Goal: Information Seeking & Learning: Learn about a topic

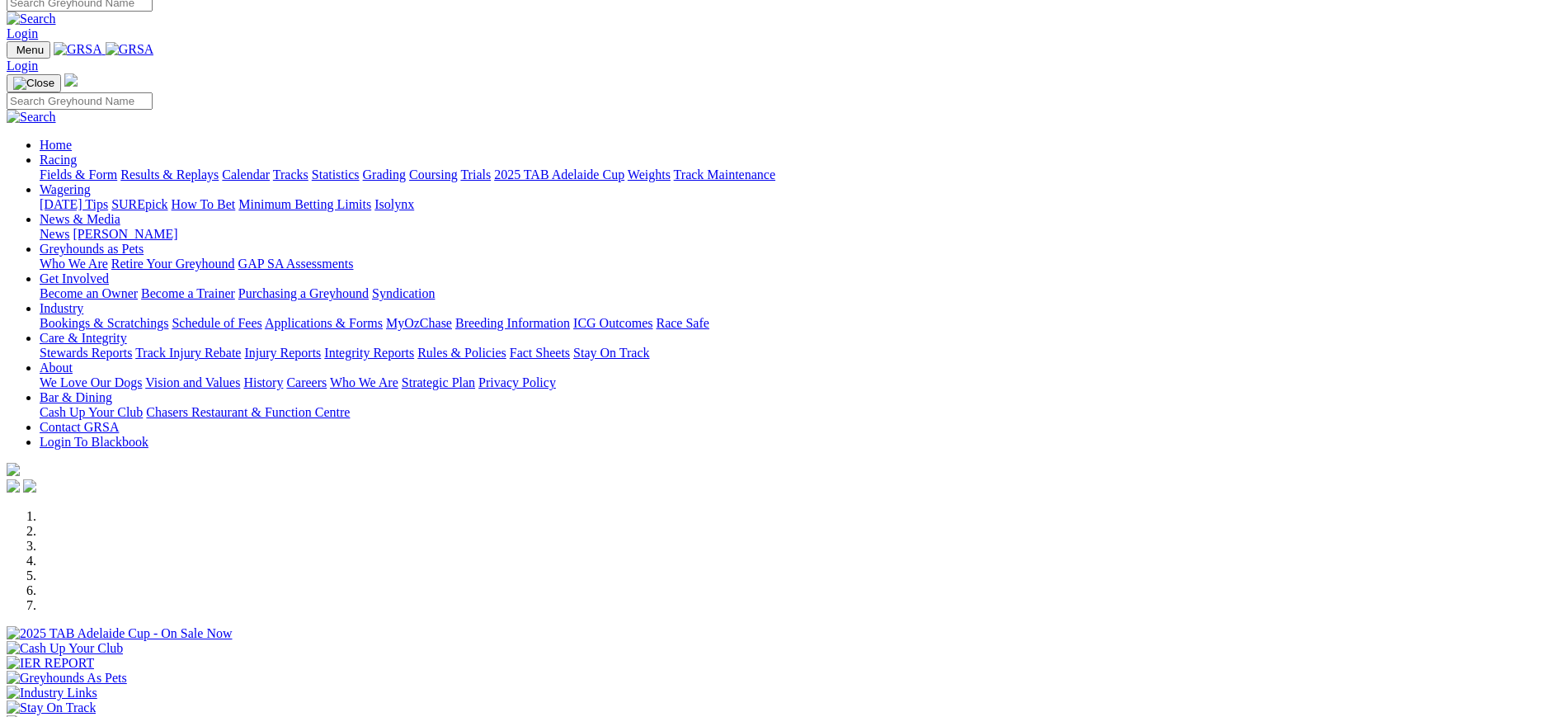
scroll to position [3, 0]
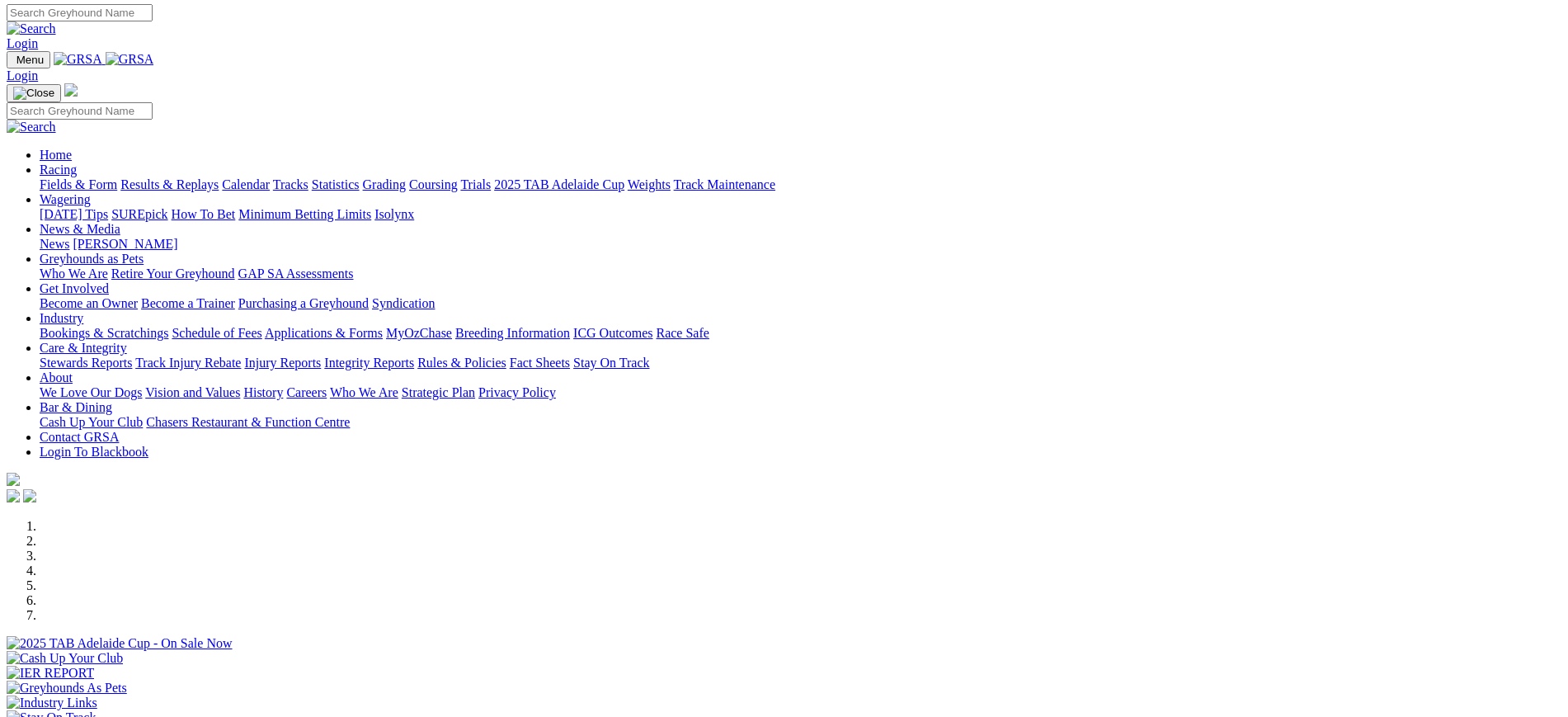
click at [177, 237] on link "[PERSON_NAME]" at bounding box center [125, 244] width 105 height 14
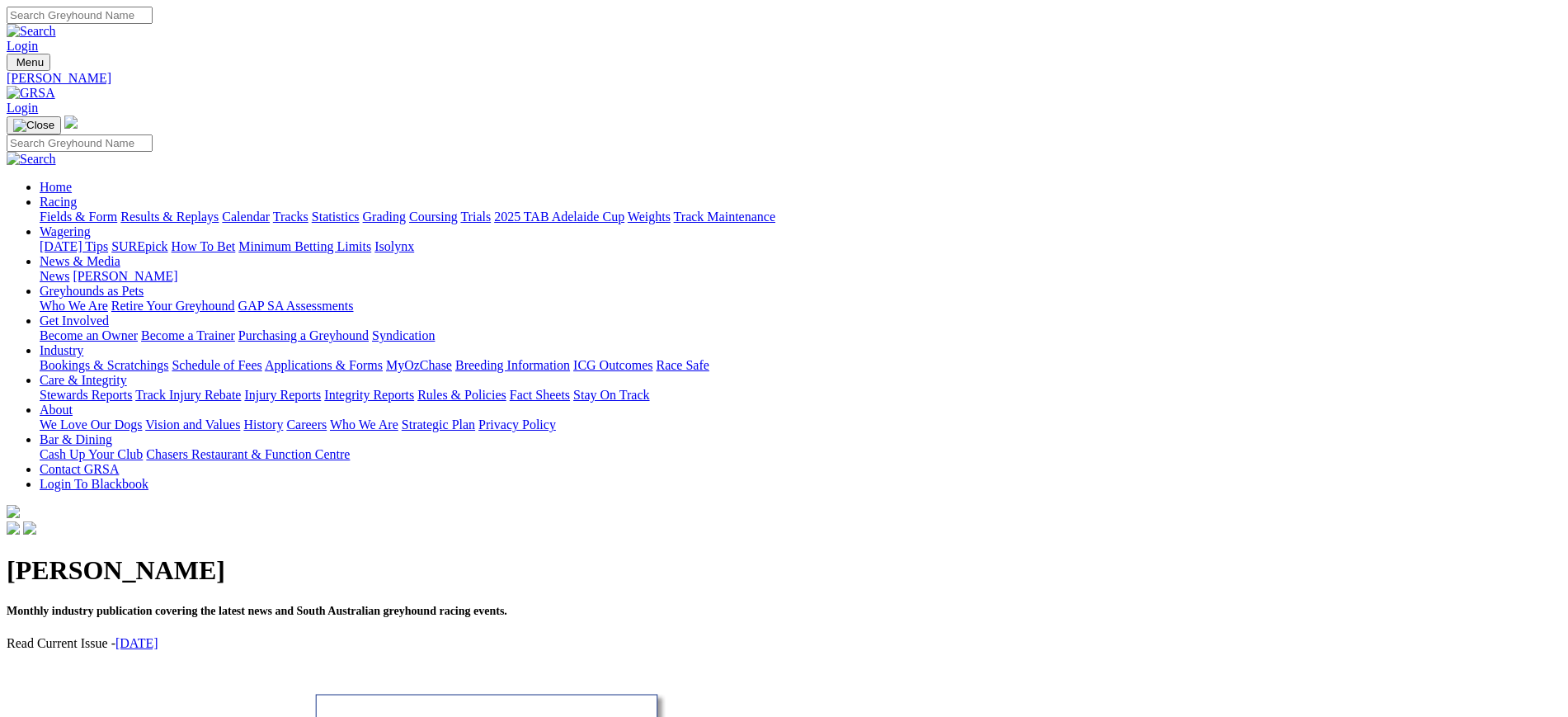
click at [69, 269] on link "News" at bounding box center [54, 276] width 29 height 14
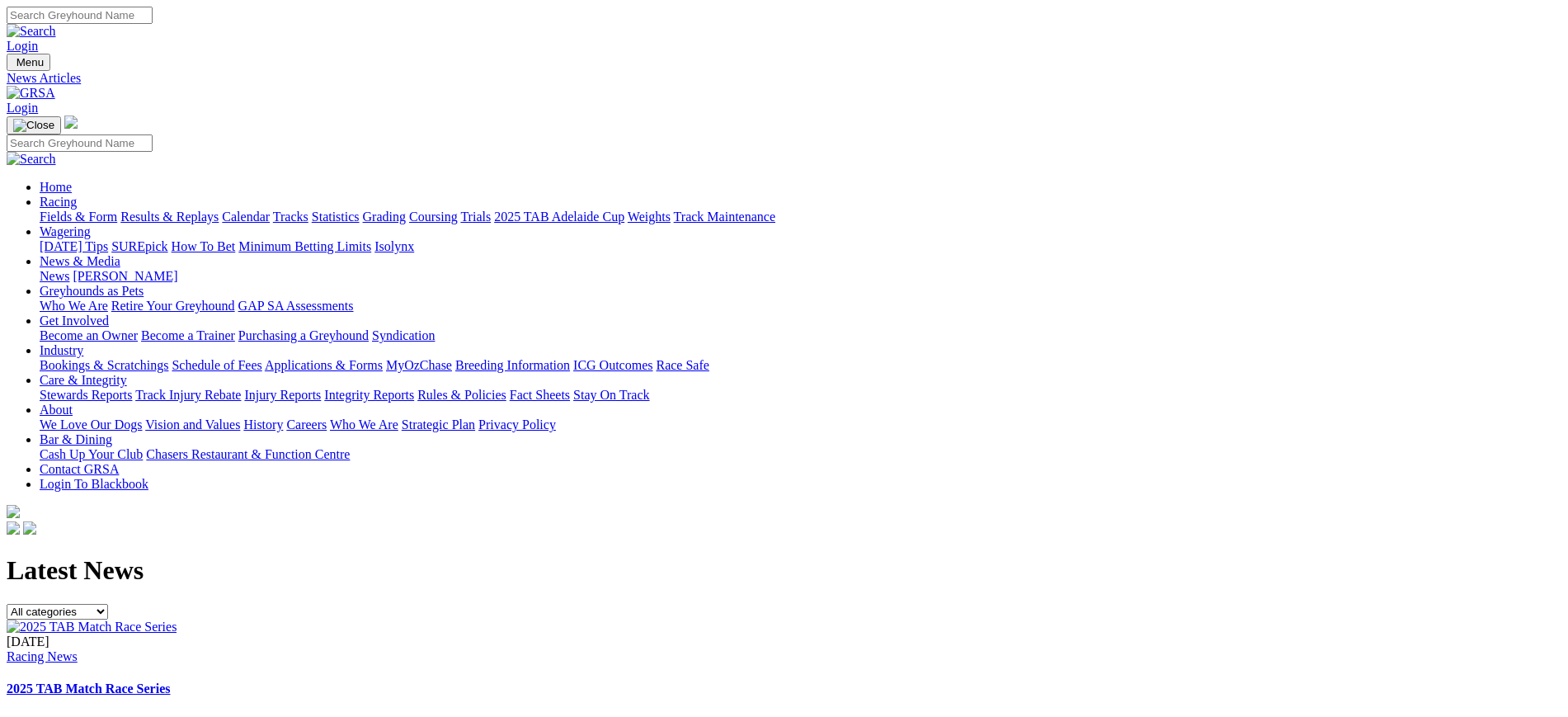
click at [55, 85] on img at bounding box center [30, 93] width 49 height 15
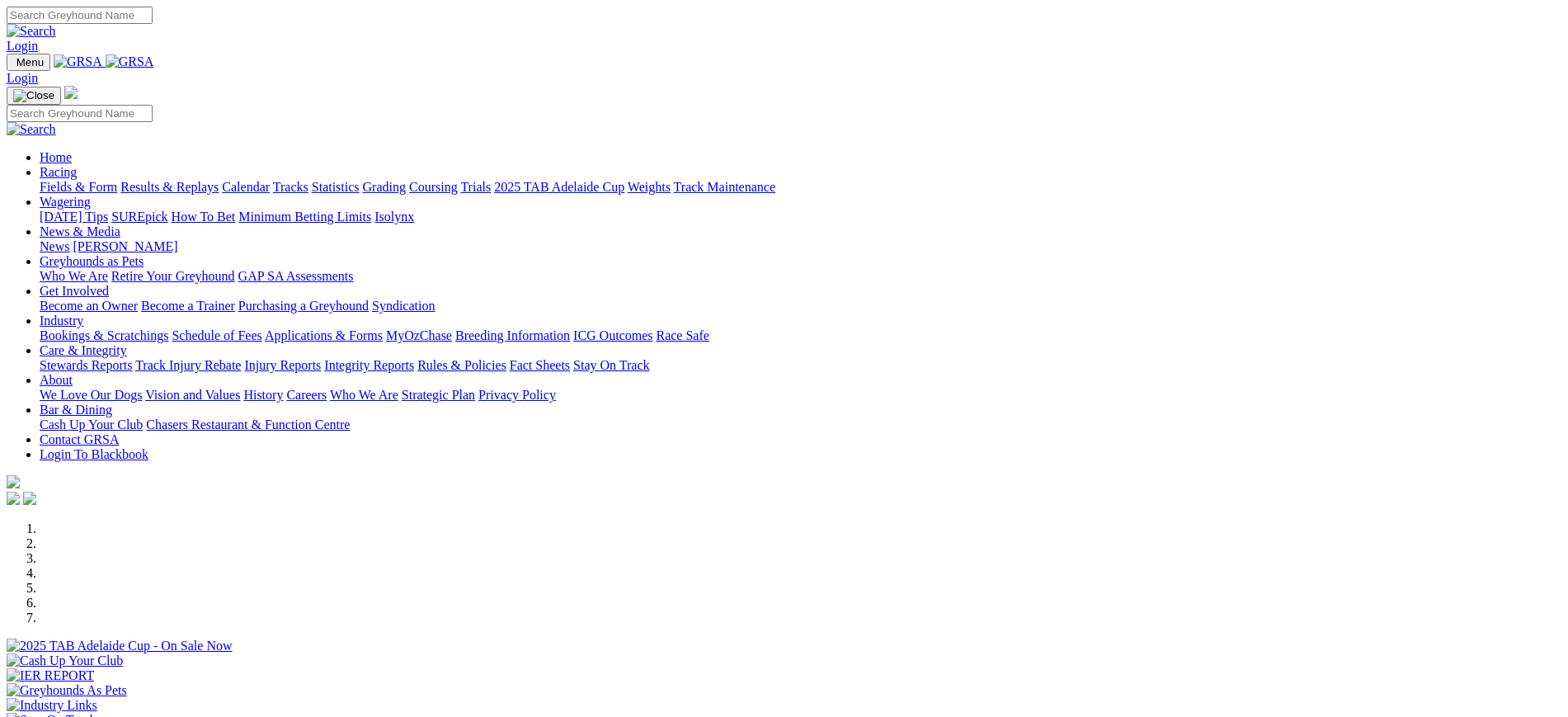
click at [177, 239] on link "[PERSON_NAME]" at bounding box center [125, 246] width 105 height 14
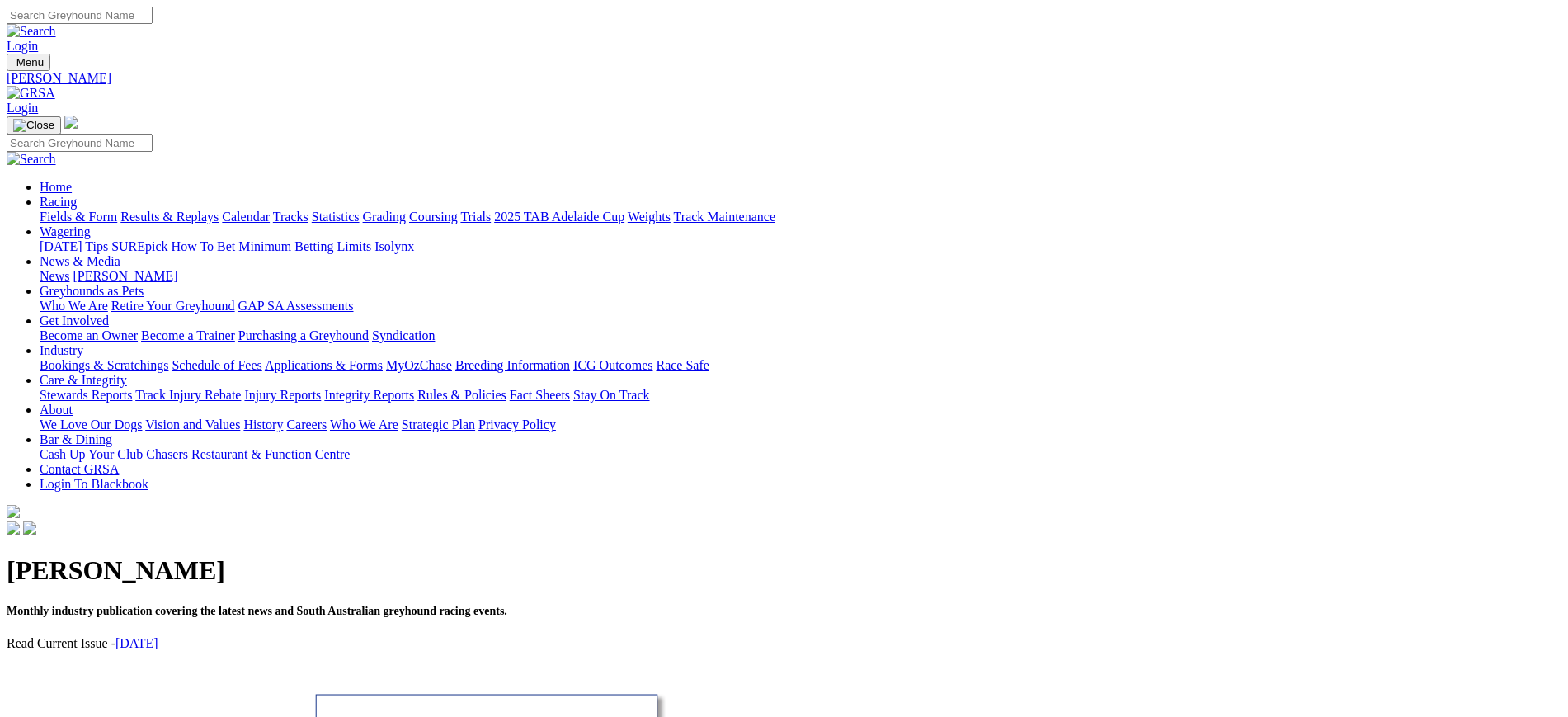
click at [69, 269] on link "News" at bounding box center [54, 276] width 29 height 14
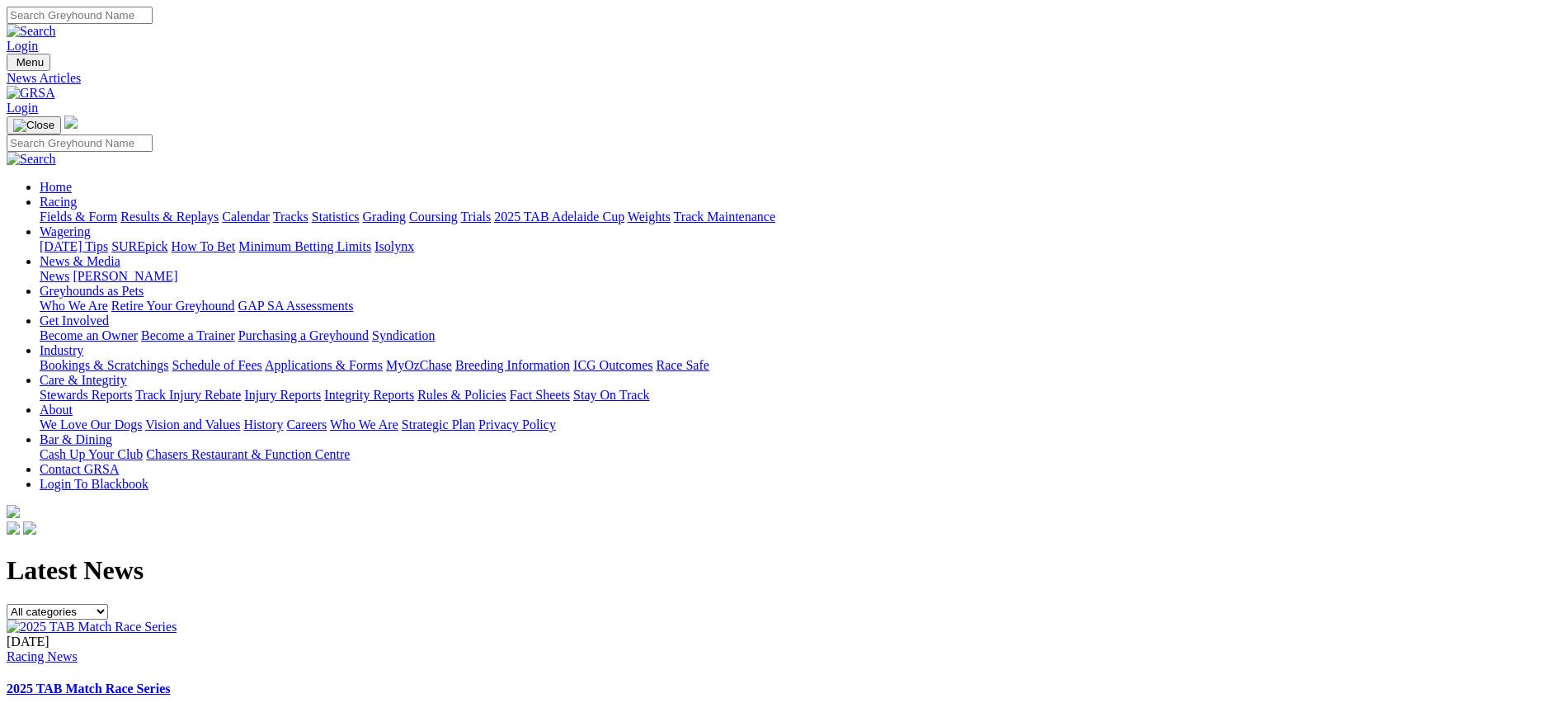
click at [55, 85] on img at bounding box center [30, 93] width 49 height 15
